Goal: Task Accomplishment & Management: Use online tool/utility

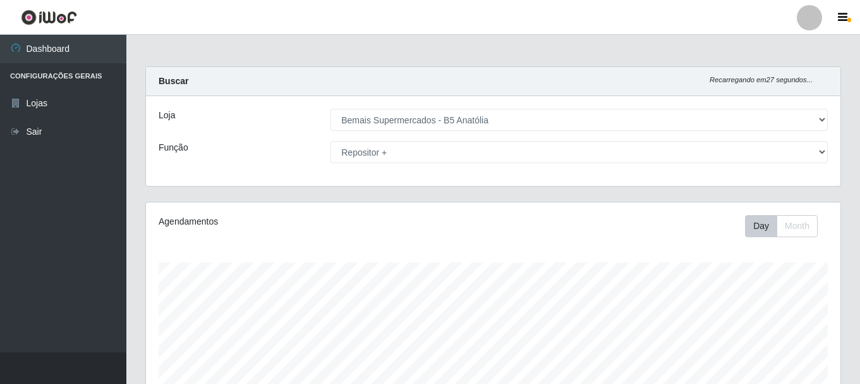
select select "405"
select select "82"
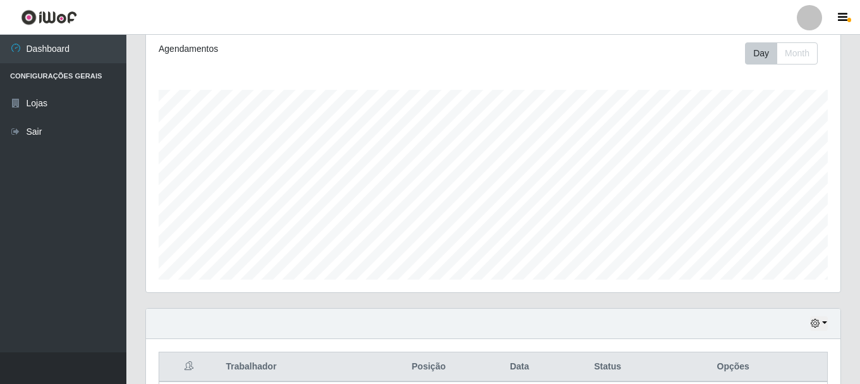
scroll to position [160, 0]
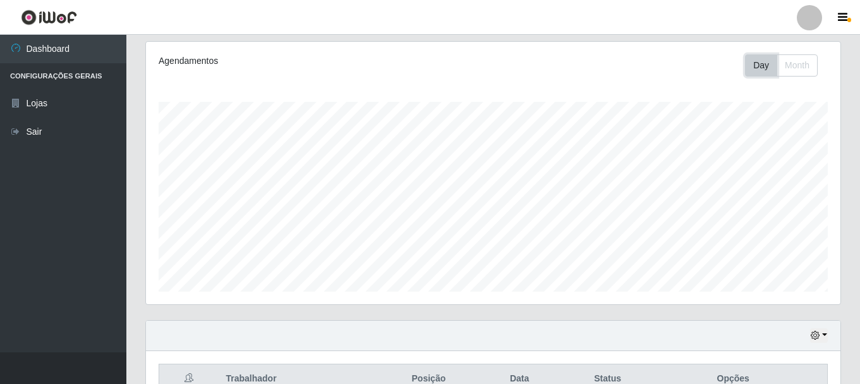
click at [758, 64] on button "Day" at bounding box center [761, 65] width 32 height 22
click at [764, 64] on button "Day" at bounding box center [761, 65] width 32 height 22
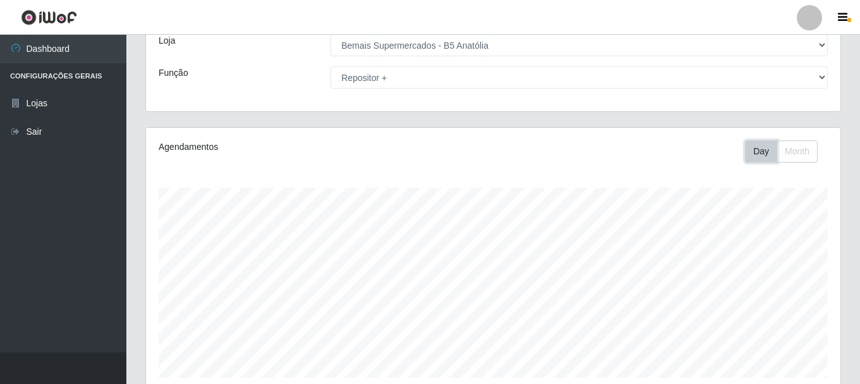
scroll to position [287, 0]
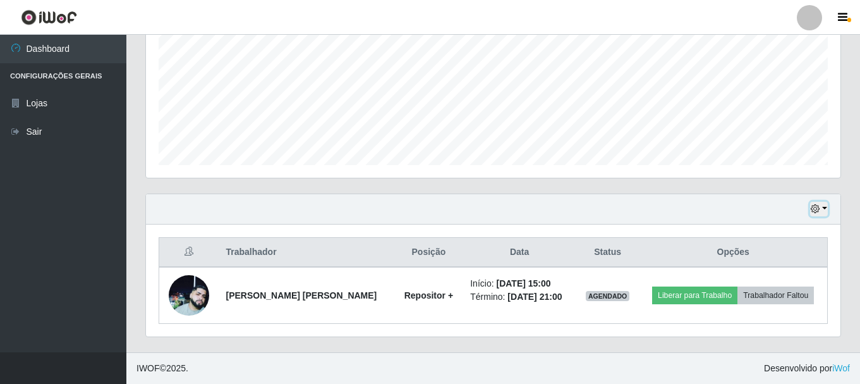
click at [818, 209] on icon "button" at bounding box center [815, 208] width 9 height 9
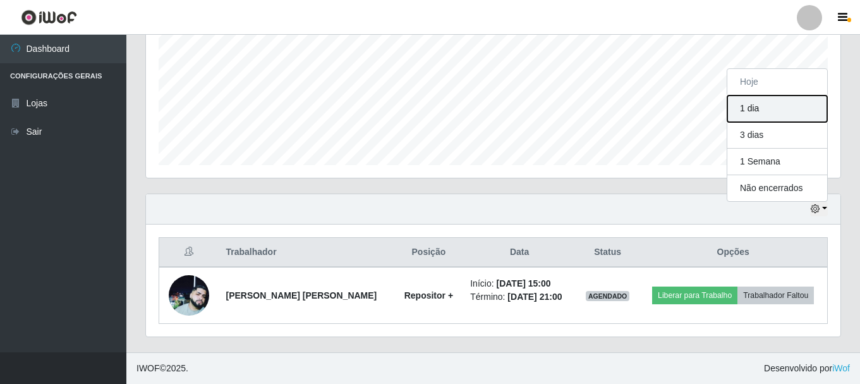
click at [766, 110] on button "1 dia" at bounding box center [777, 108] width 100 height 27
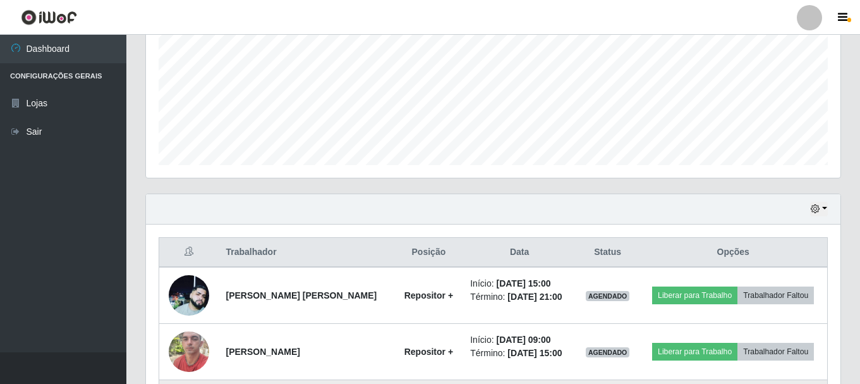
scroll to position [456, 0]
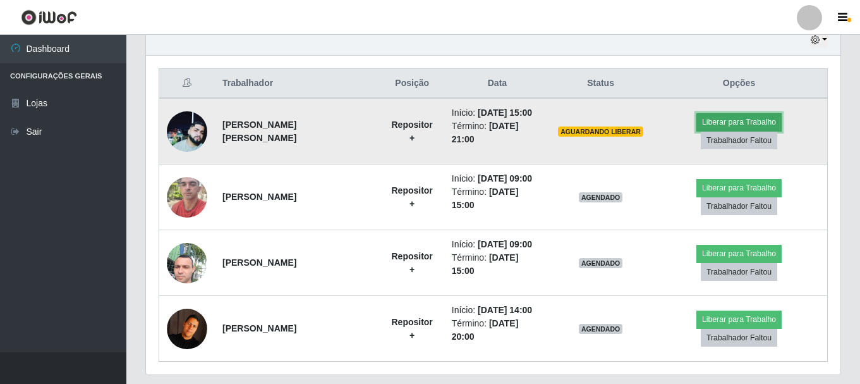
click at [717, 126] on button "Liberar para Trabalho" at bounding box center [738, 122] width 85 height 18
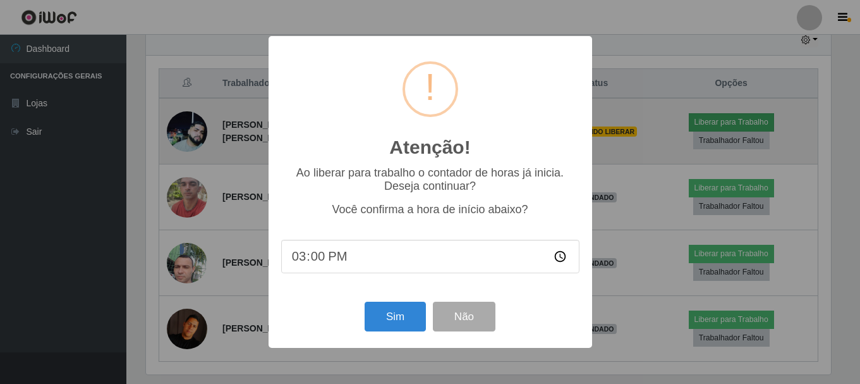
scroll to position [262, 688]
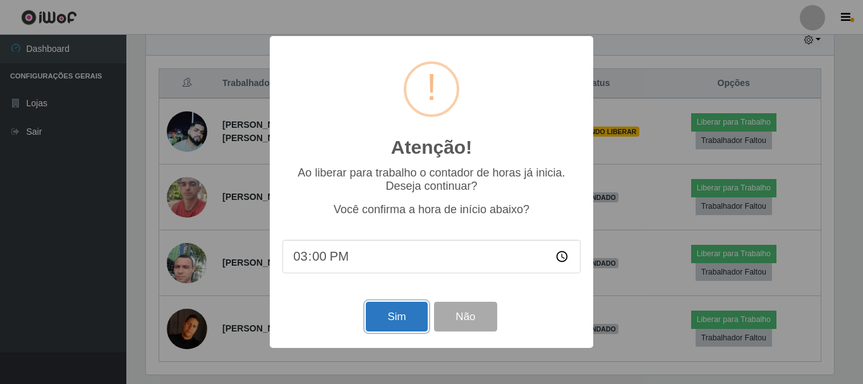
click at [369, 326] on button "Sim" at bounding box center [396, 316] width 61 height 30
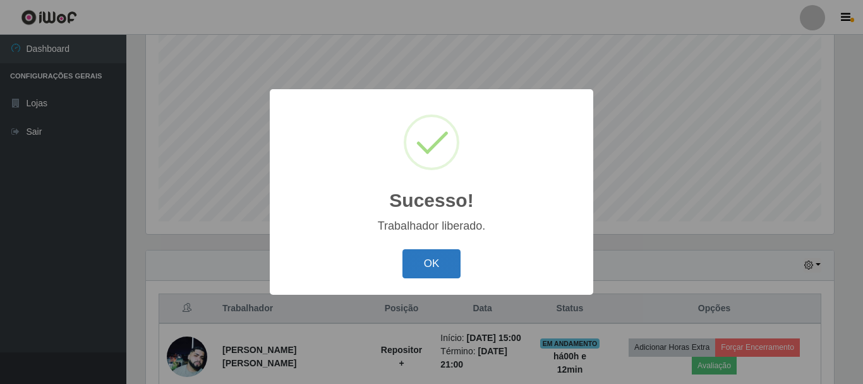
click at [435, 276] on button "OK" at bounding box center [431, 264] width 59 height 30
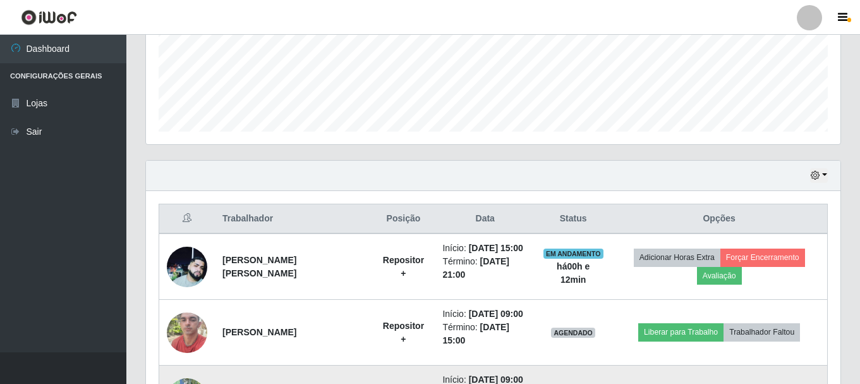
scroll to position [420, 0]
